Goal: Navigation & Orientation: Understand site structure

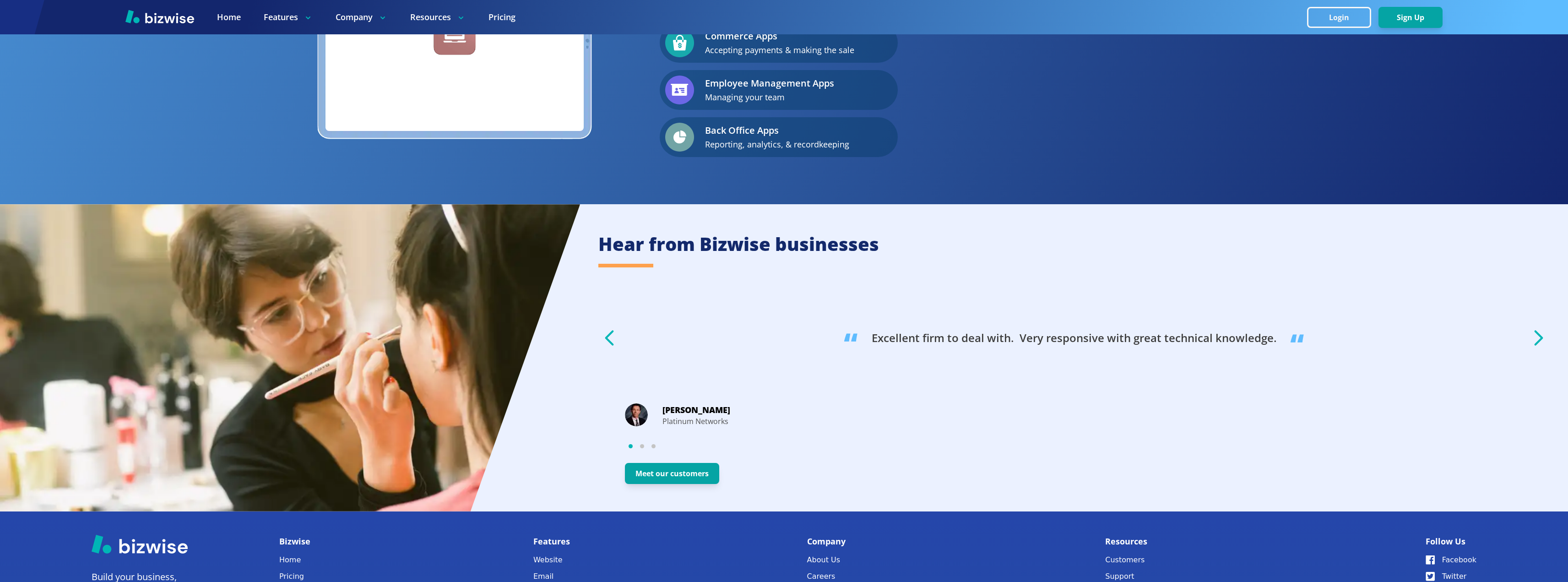
scroll to position [1812, 0]
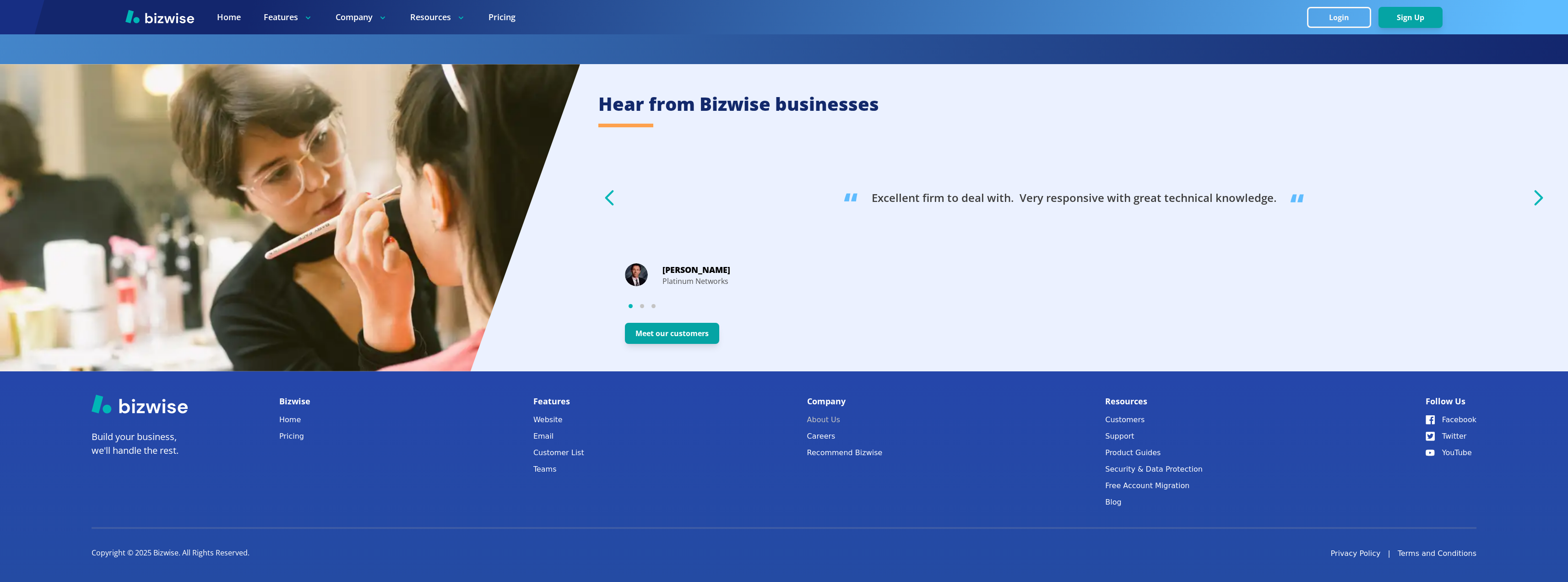
click at [826, 422] on link "About Us" at bounding box center [844, 420] width 75 height 13
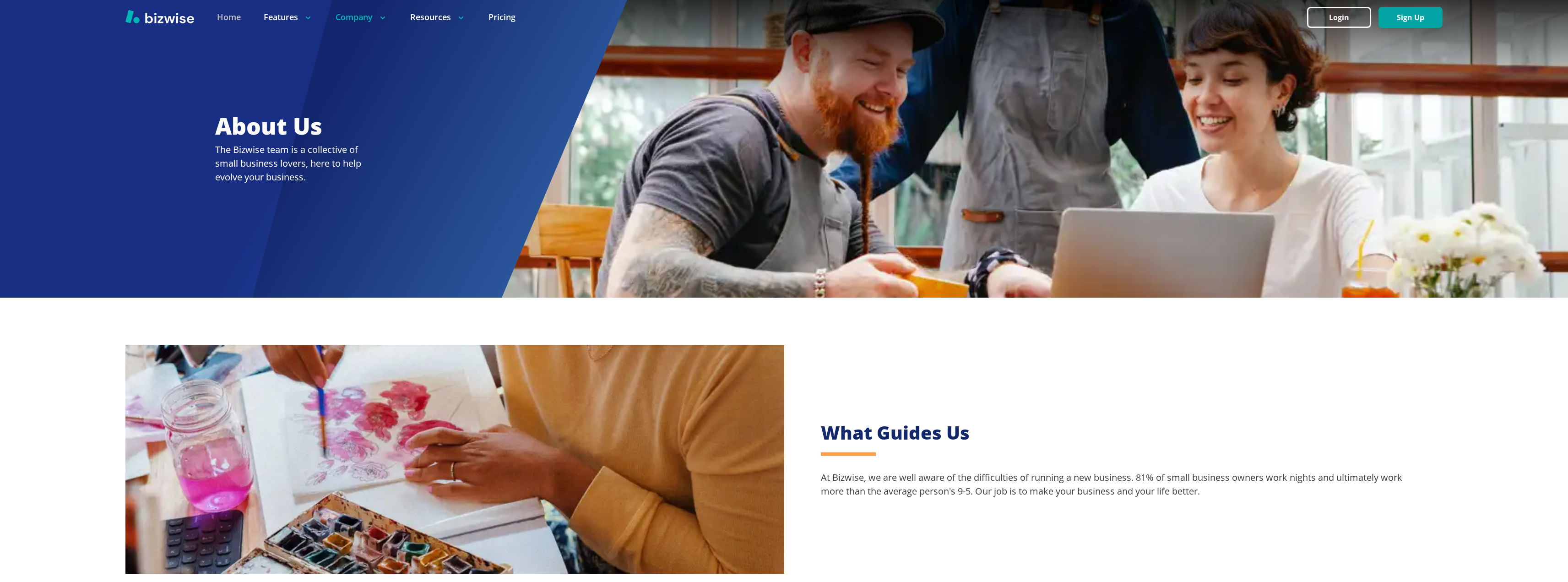
click at [232, 14] on link "Home" at bounding box center [229, 17] width 24 height 11
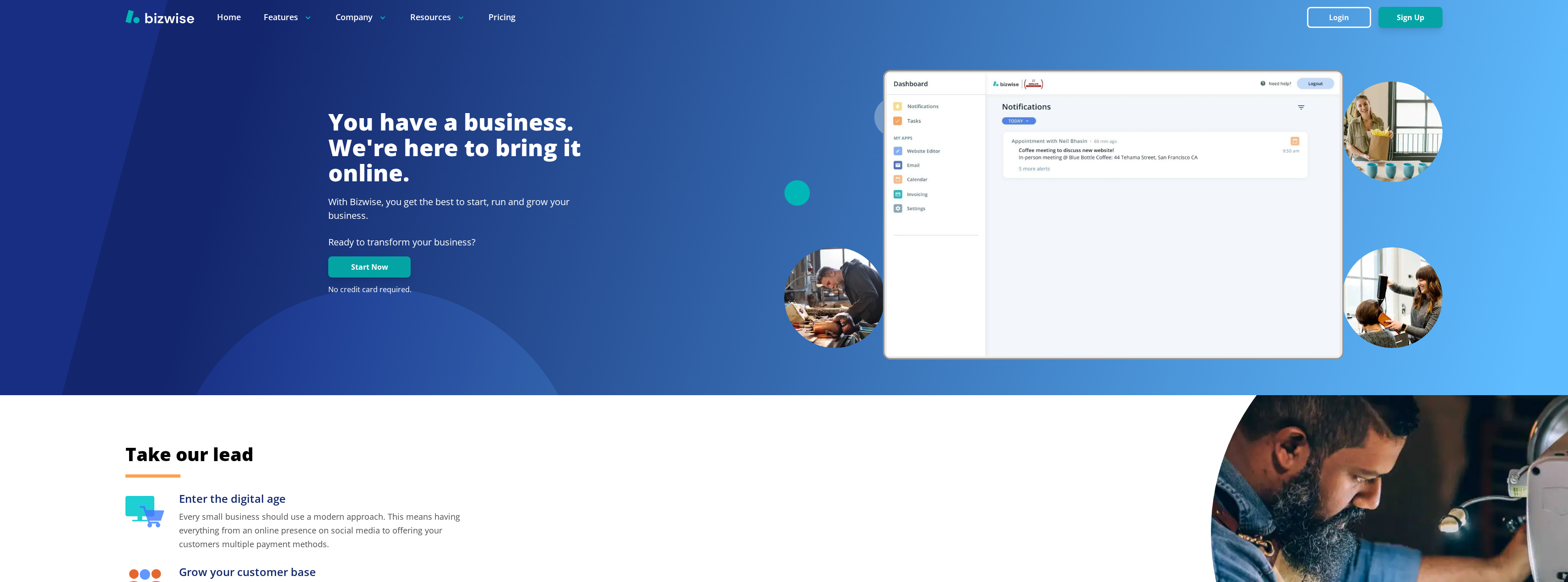
click at [367, 403] on div "Take our lead Enter the digital age Every small business should use a modern ap…" at bounding box center [784, 562] width 1568 height 336
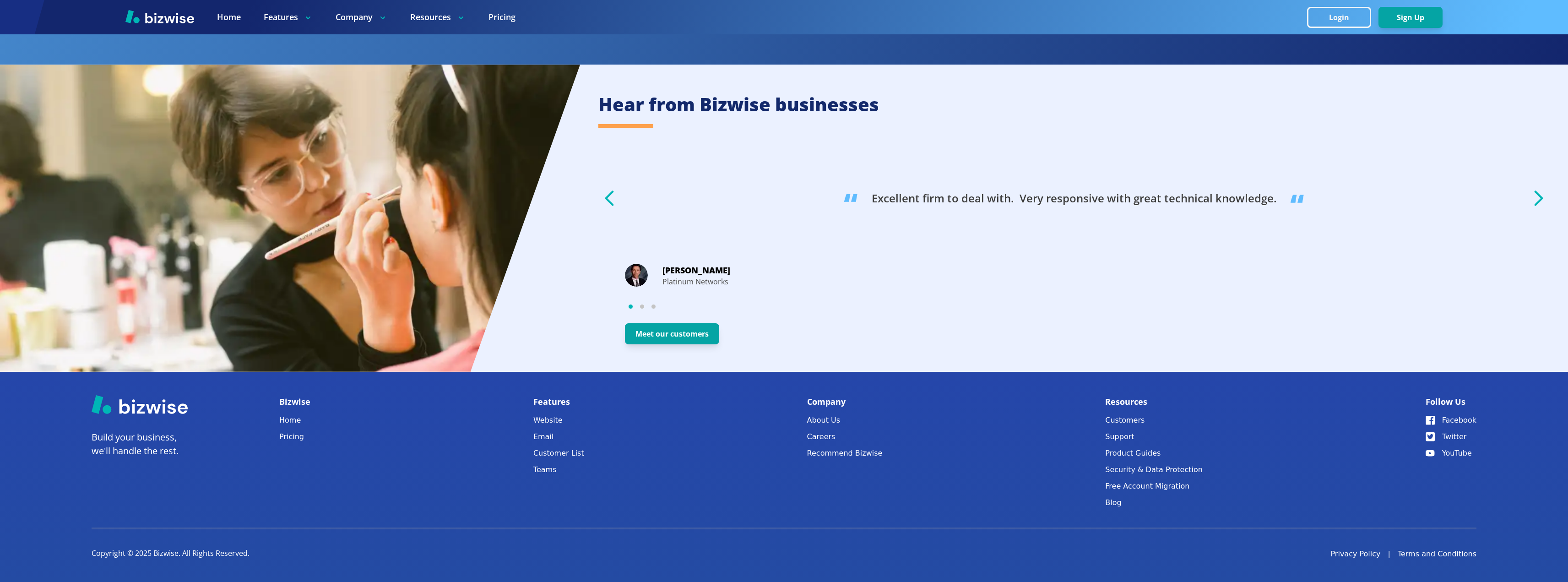
scroll to position [1812, 0]
click at [1536, 199] on icon "button" at bounding box center [1538, 197] width 23 height 23
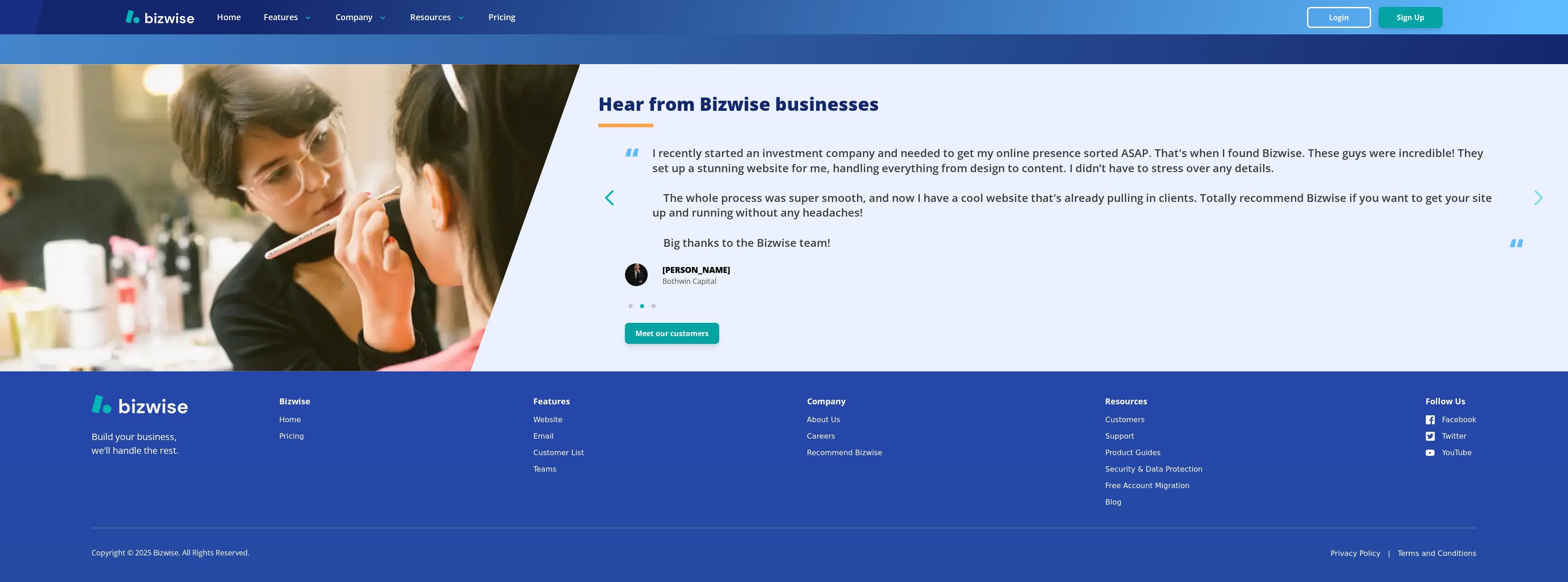
click at [1533, 200] on icon "button" at bounding box center [1538, 197] width 23 height 23
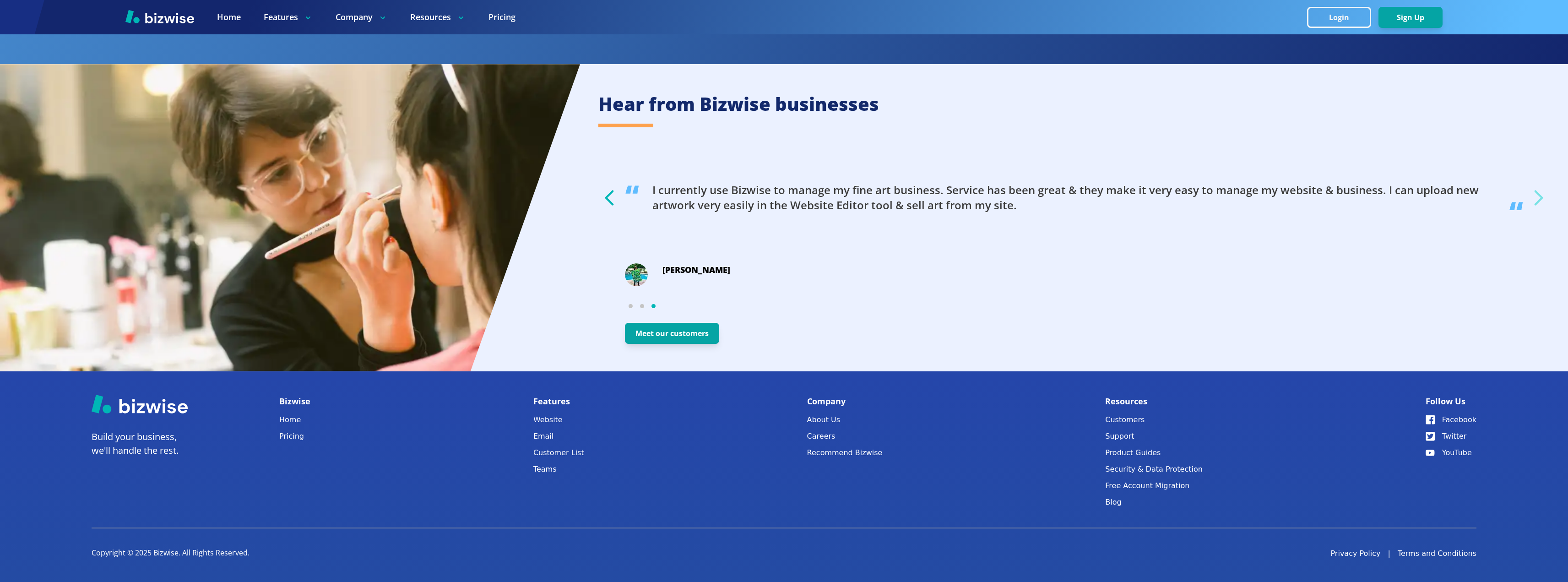
click at [1533, 201] on icon "button" at bounding box center [1538, 197] width 23 height 23
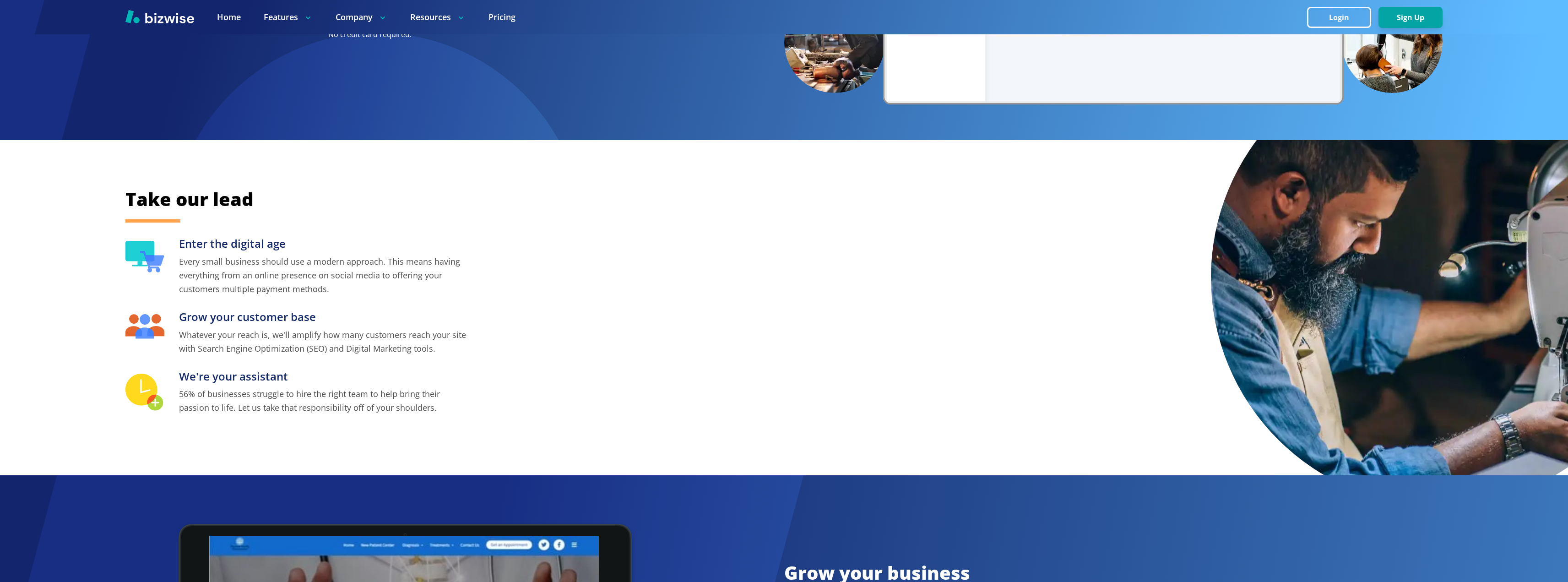
scroll to position [0, 0]
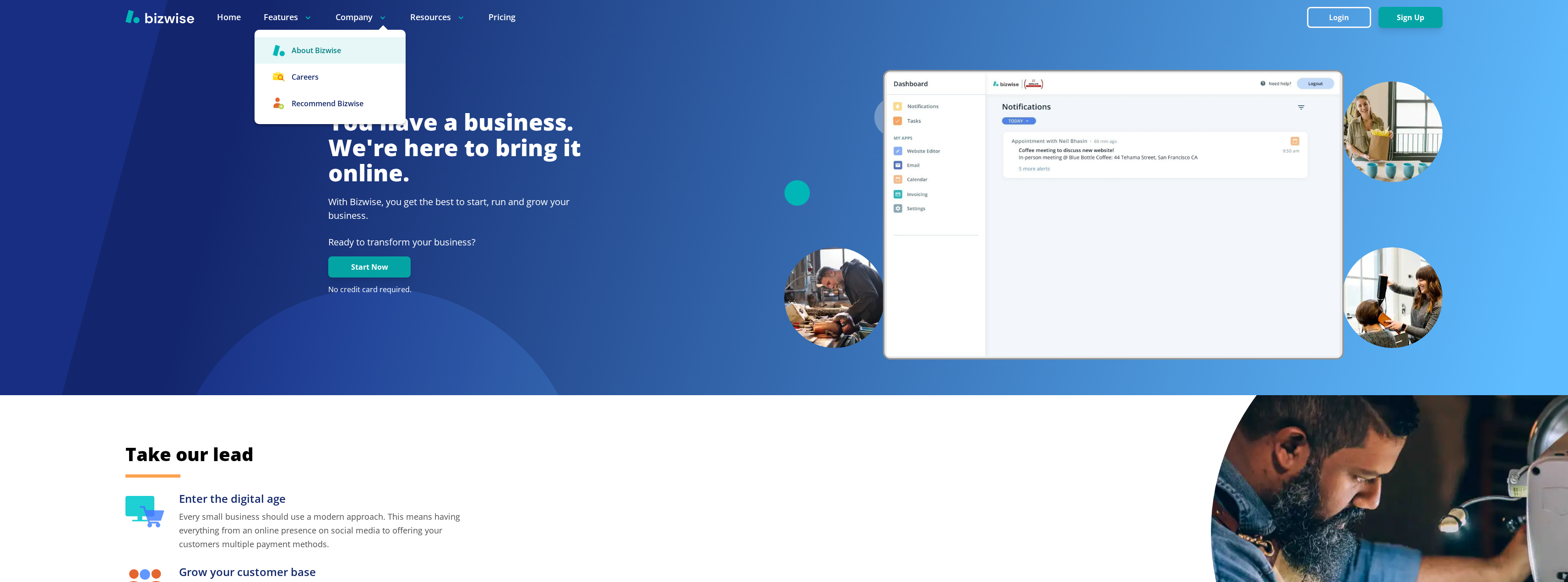
click at [316, 53] on link "About Bizwise" at bounding box center [330, 50] width 152 height 27
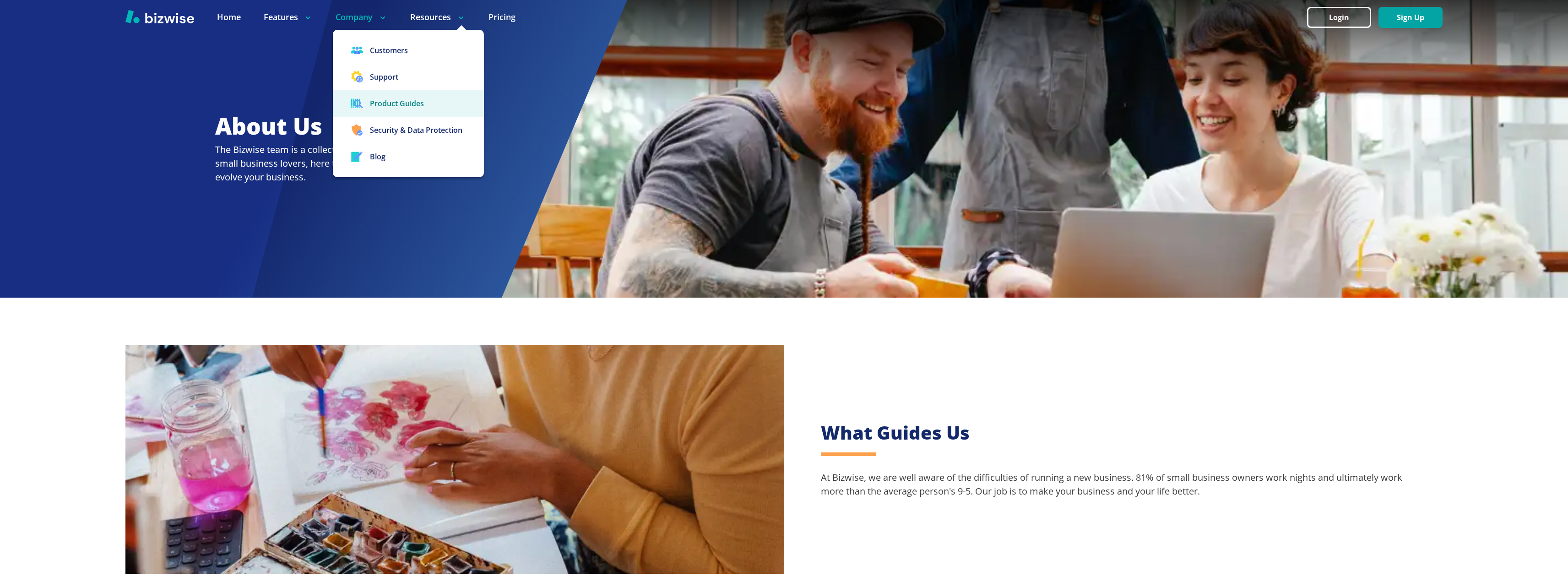
click at [416, 108] on link "Product Guides" at bounding box center [408, 103] width 152 height 27
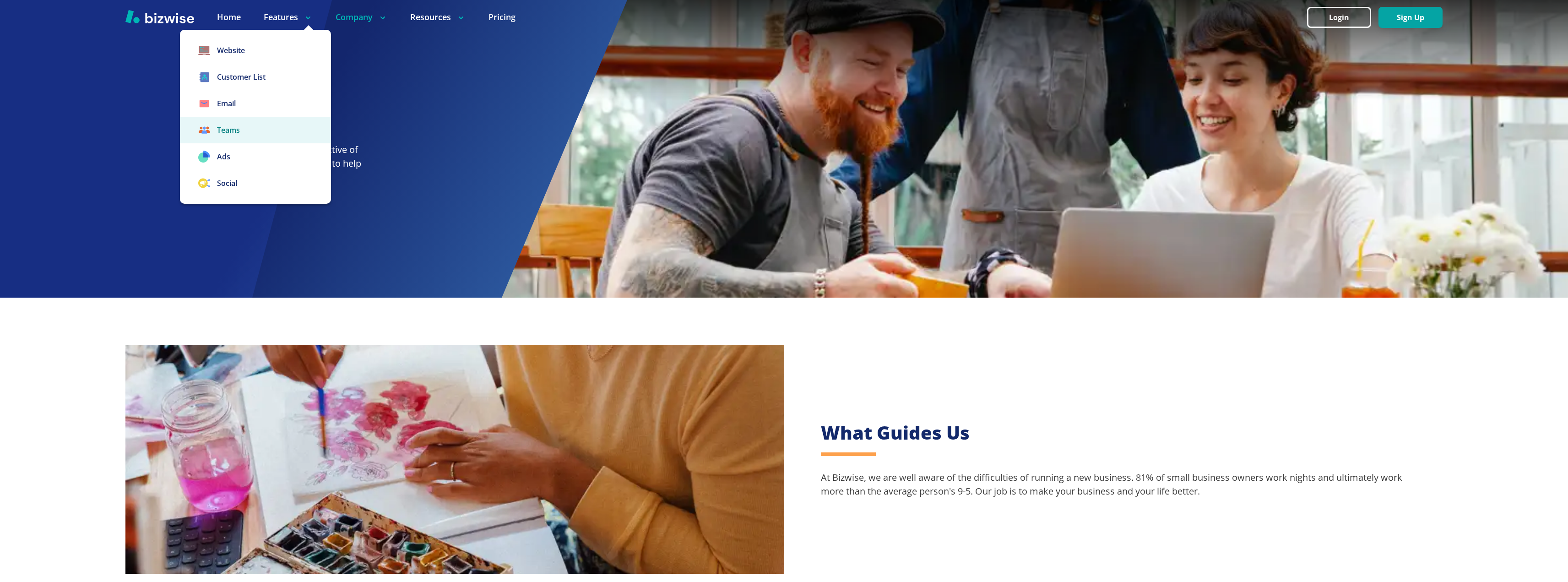
click at [234, 129] on link "Teams" at bounding box center [256, 130] width 152 height 27
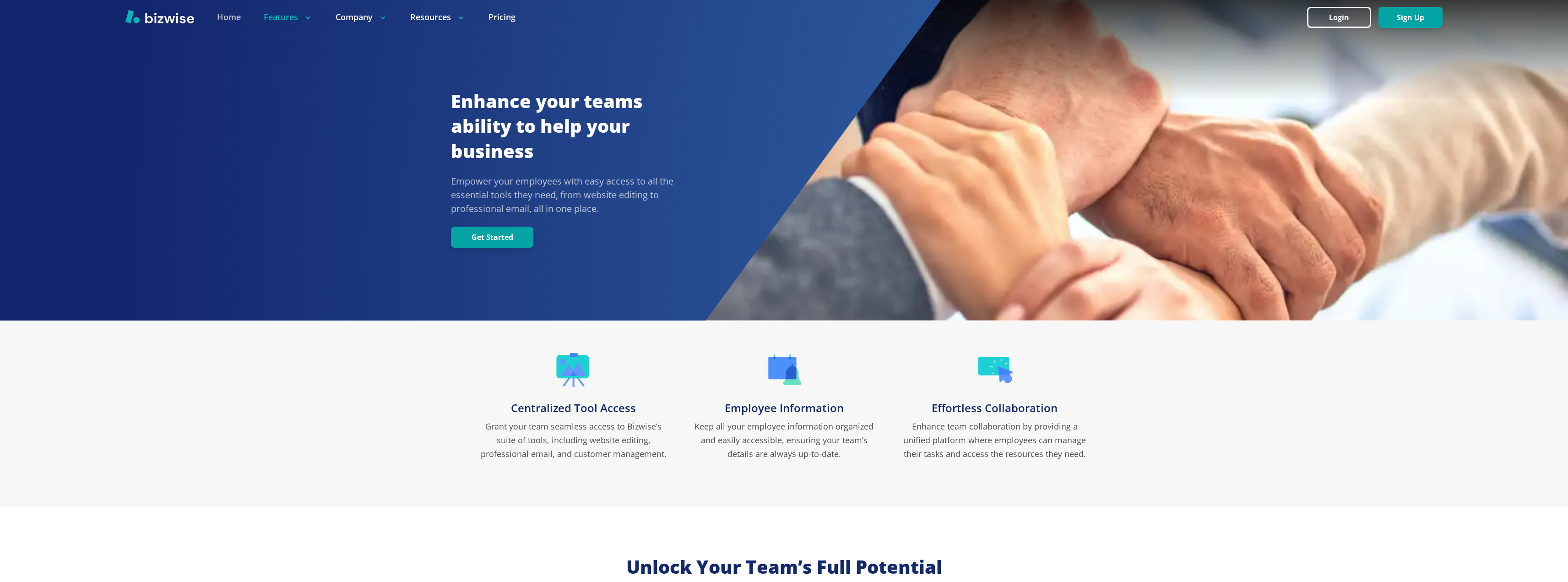
click at [227, 14] on link "Home" at bounding box center [229, 17] width 24 height 11
